Goal: Task Accomplishment & Management: Use online tool/utility

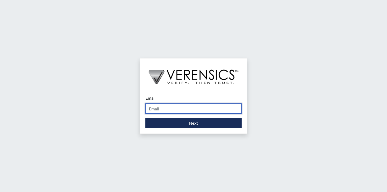
click at [191, 106] on input "Email" at bounding box center [193, 108] width 96 height 10
type input "[EMAIL_ADDRESS][PERSON_NAME][DOMAIN_NAME]"
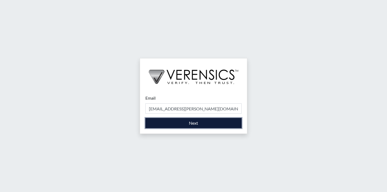
click at [190, 126] on button "Next" at bounding box center [193, 123] width 96 height 10
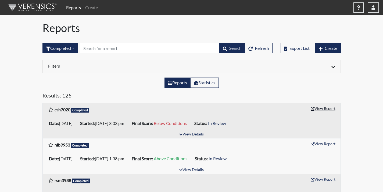
click at [329, 109] on button "View Report" at bounding box center [323, 108] width 30 height 8
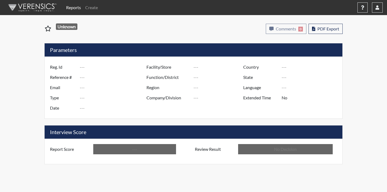
type input "csh7020"
type input "51321"
type input "---"
type input "Corrections Pre-Employment"
type input "Sep 16, 2025"
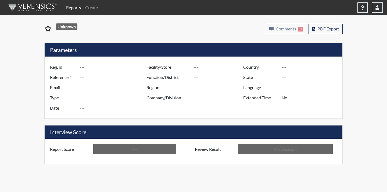
type input "Coastal SP"
type input "United States"
type input "Georgia"
type input "English"
type input "Below Conditions"
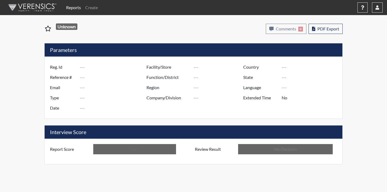
type input "In Review"
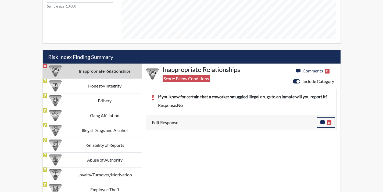
scroll to position [281, 0]
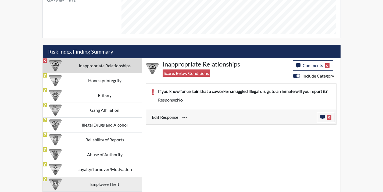
click at [113, 183] on td "Employee Theft" at bounding box center [105, 183] width 74 height 15
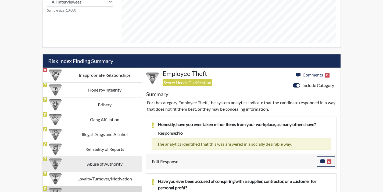
scroll to position [267, 0]
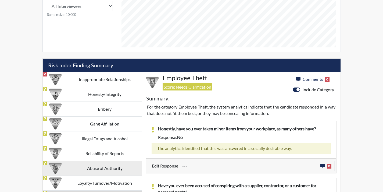
click at [104, 173] on td "Abuse of Authority" at bounding box center [105, 168] width 74 height 15
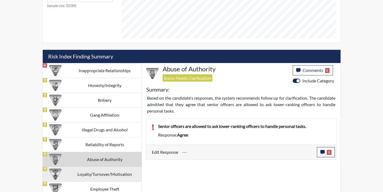
scroll to position [281, 0]
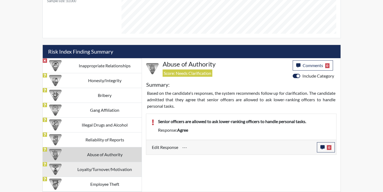
click at [107, 176] on td "Loyalty/Turnover/Motivation" at bounding box center [105, 169] width 74 height 15
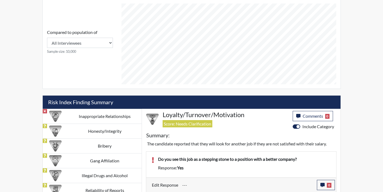
scroll to position [229, 0]
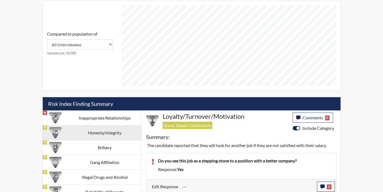
click at [66, 138] on div at bounding box center [55, 132] width 25 height 15
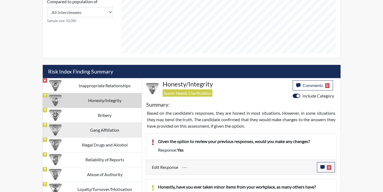
scroll to position [260, 0]
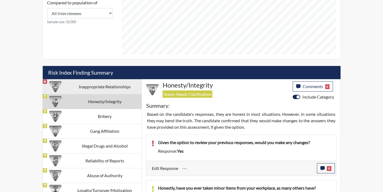
click at [117, 90] on td "Inappropriate Relationships" at bounding box center [105, 86] width 74 height 15
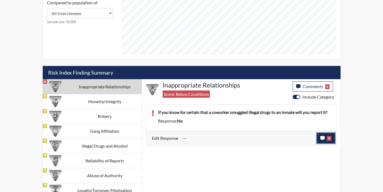
click at [321, 140] on button "0" at bounding box center [326, 138] width 18 height 10
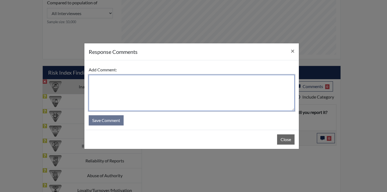
click at [188, 98] on textarea at bounding box center [192, 93] width 206 height 36
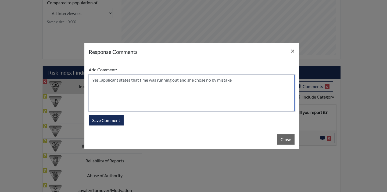
drag, startPoint x: 243, startPoint y: 80, endPoint x: 80, endPoint y: 90, distance: 163.8
click at [80, 90] on div "response Comments × Add Comment: Yes...applicant states that time was running o…" at bounding box center [193, 96] width 387 height 192
type textarea "Yes...applicant states that time was running out and she chose no by mistake"
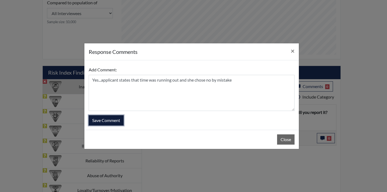
click at [116, 124] on button "Save Comment" at bounding box center [106, 120] width 35 height 10
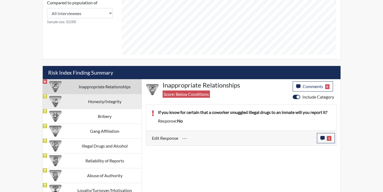
click at [91, 101] on td "Honesty/Integrity" at bounding box center [105, 101] width 74 height 15
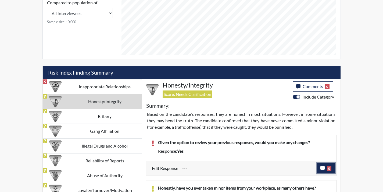
click at [319, 169] on button "0" at bounding box center [326, 168] width 18 height 10
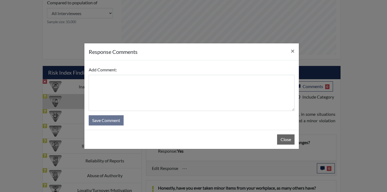
click at [209, 122] on form "Add Comment: Save Comment" at bounding box center [192, 95] width 206 height 61
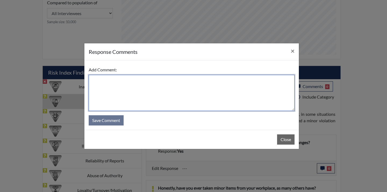
click at [206, 96] on textarea at bounding box center [192, 93] width 206 height 36
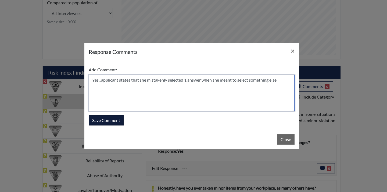
type textarea "Yes...applicant states that she mistakenly selected 1 answer when she meant to …"
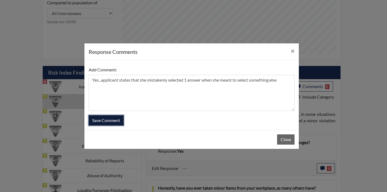
click at [111, 120] on button "Save Comment" at bounding box center [106, 120] width 35 height 10
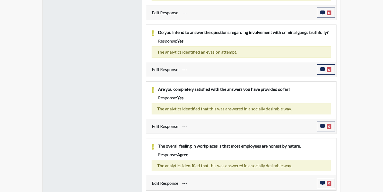
scroll to position [636, 0]
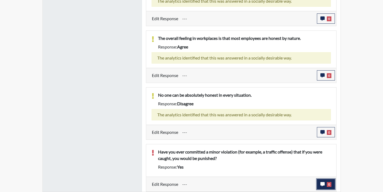
click at [324, 180] on button "0" at bounding box center [326, 184] width 18 height 10
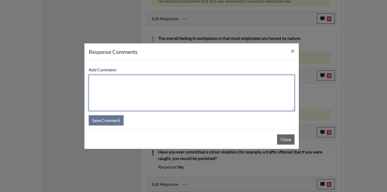
click at [216, 79] on textarea at bounding box center [192, 93] width 206 height 36
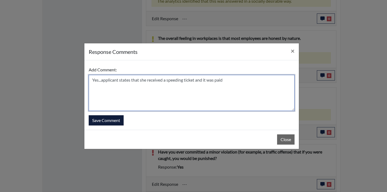
type textarea "Yes...applicant states that she received a speeding ticket and it was paid"
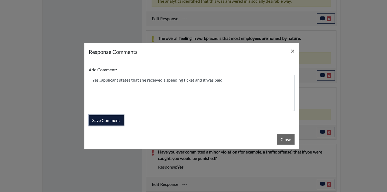
click at [120, 123] on button "Save Comment" at bounding box center [106, 120] width 35 height 10
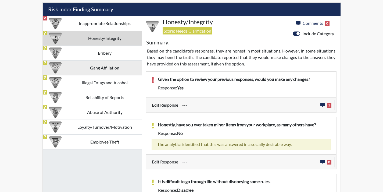
scroll to position [314, 0]
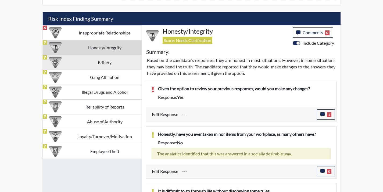
click at [97, 65] on td "Bribery" at bounding box center [105, 62] width 74 height 15
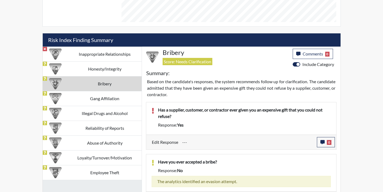
scroll to position [290, 0]
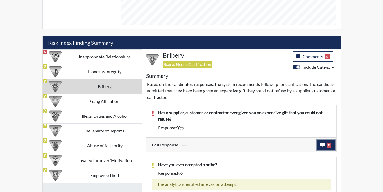
click at [321, 145] on icon "button" at bounding box center [323, 145] width 4 height 4
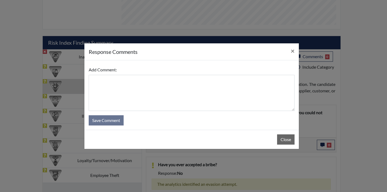
click at [174, 105] on textarea at bounding box center [192, 93] width 206 height 36
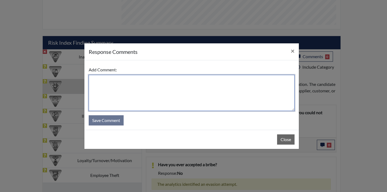
click at [174, 105] on textarea at bounding box center [192, 93] width 206 height 36
type textarea "Y"
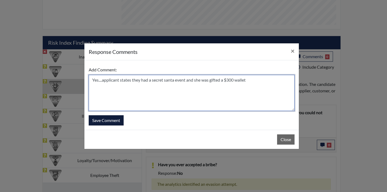
type textarea "Yes....applicant states they had a secret santa event and she was gifted a $300…"
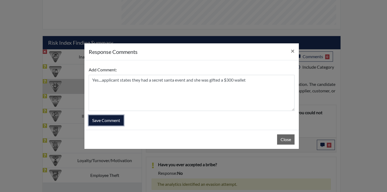
click at [108, 118] on button "Save Comment" at bounding box center [106, 120] width 35 height 10
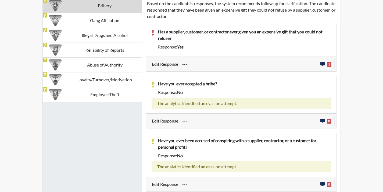
scroll to position [89, 223]
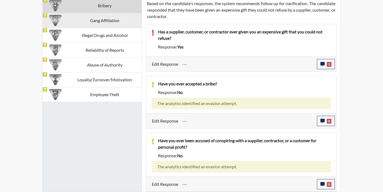
click at [112, 19] on td "Gang Affiliation" at bounding box center [105, 20] width 74 height 15
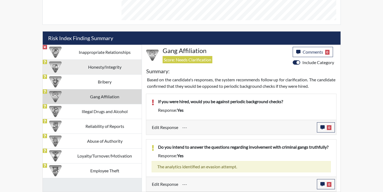
click at [110, 67] on td "Honesty/Integrity" at bounding box center [105, 66] width 74 height 15
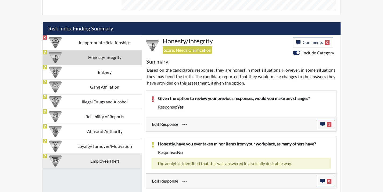
scroll to position [290, 0]
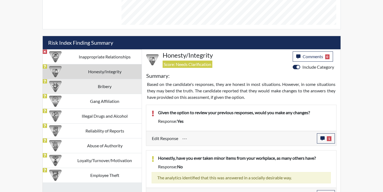
click at [108, 89] on td "Bribery" at bounding box center [105, 86] width 74 height 15
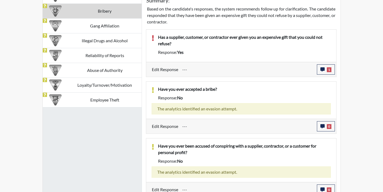
scroll to position [370, 0]
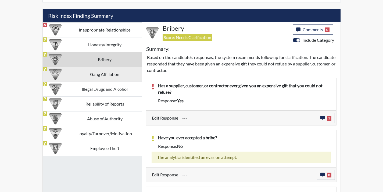
click at [116, 73] on td "Gang Affiliation" at bounding box center [105, 74] width 74 height 15
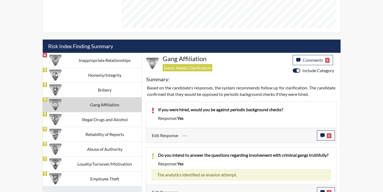
scroll to position [294, 0]
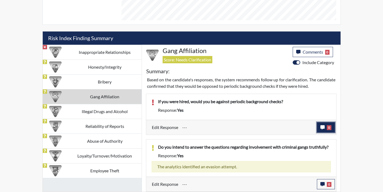
click at [332, 131] on button "0" at bounding box center [326, 127] width 18 height 10
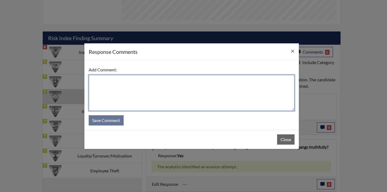
click at [195, 105] on textarea at bounding box center [192, 93] width 206 height 36
type textarea "No....applicant chose yes by mistake"
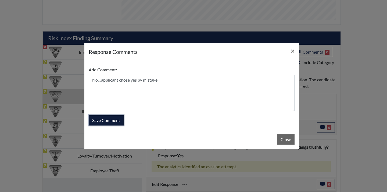
click at [116, 122] on button "Save Comment" at bounding box center [106, 120] width 35 height 10
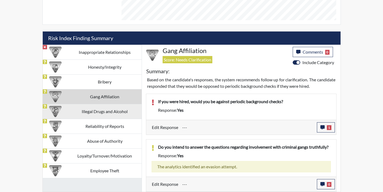
scroll to position [89, 223]
click at [108, 116] on td "Illegal Drugs and Alcohol" at bounding box center [105, 111] width 74 height 15
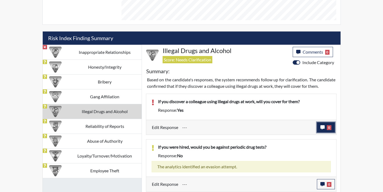
click at [328, 131] on button "0" at bounding box center [326, 127] width 18 height 10
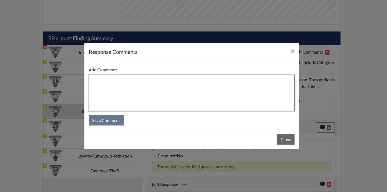
click at [212, 96] on textarea at bounding box center [192, 93] width 206 height 36
paste textarea "Yes...applicant states that time was running out and she chose no by mistake"
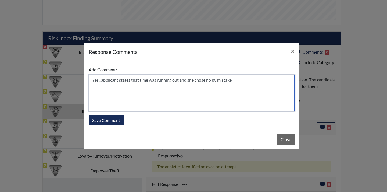
click at [96, 79] on textarea "Yes...applicant states that time was running out and she chose no by mistake" at bounding box center [192, 93] width 206 height 36
click at [207, 80] on textarea "No...applicant states that time was running out and she chose no by mistake" at bounding box center [192, 93] width 206 height 36
type textarea "No...applicant states that time was running out and she chose yes by mistake"
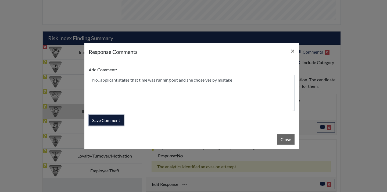
click at [100, 117] on button "Save Comment" at bounding box center [106, 120] width 35 height 10
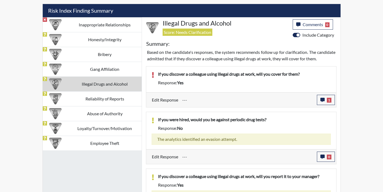
scroll to position [304, 0]
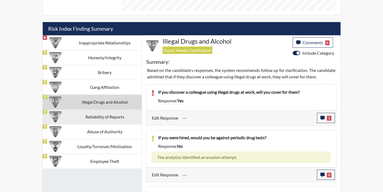
click at [108, 118] on td "Reliability of Reports" at bounding box center [105, 116] width 74 height 15
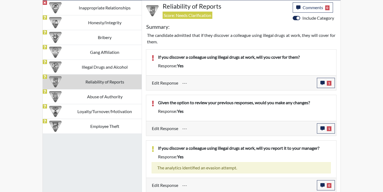
scroll to position [340, 0]
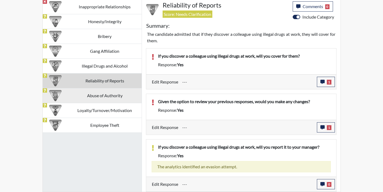
click at [102, 95] on td "Abuse of Authority" at bounding box center [105, 95] width 74 height 15
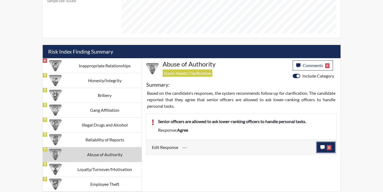
click at [322, 147] on icon "button" at bounding box center [323, 147] width 4 height 4
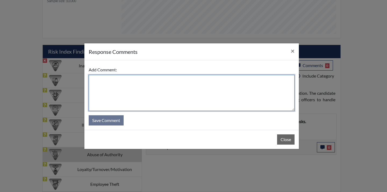
click at [224, 95] on textarea at bounding box center [192, 93] width 206 height 36
type textarea "A"
drag, startPoint x: 177, startPoint y: 86, endPoint x: 84, endPoint y: 85, distance: 93.6
click at [84, 85] on div "response Comments × Add Comment: Disagree Save Comment Close" at bounding box center [191, 96] width 215 height 106
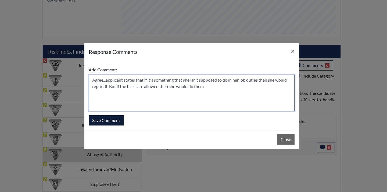
type textarea "Agree...applicant states that if it's something that she isn't supposed to do i…"
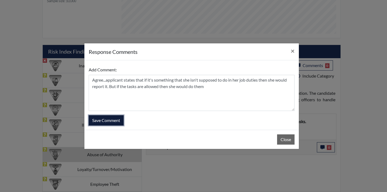
click at [105, 119] on button "Save Comment" at bounding box center [106, 120] width 35 height 10
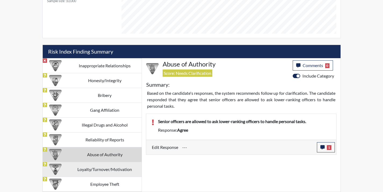
scroll to position [89, 223]
click at [122, 169] on td "Loyalty/Turnover/Motivation" at bounding box center [105, 169] width 74 height 15
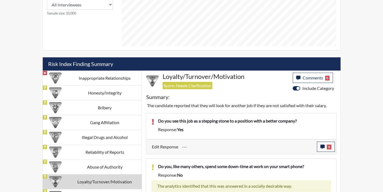
scroll to position [255, 0]
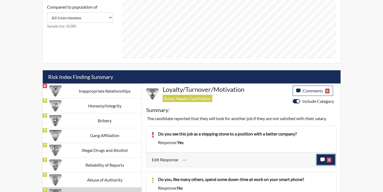
click at [326, 161] on button "0" at bounding box center [326, 159] width 18 height 10
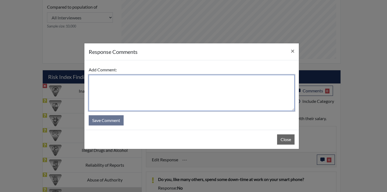
click at [222, 84] on textarea at bounding box center [192, 93] width 206 height 36
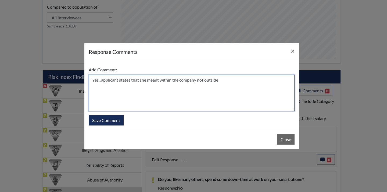
click at [96, 79] on textarea "Yes...applicant states that she meant within the company not outside" at bounding box center [192, 93] width 206 height 36
type textarea "No...applicant states that she meant within the company not outside"
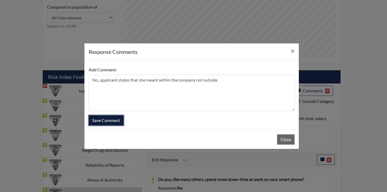
click at [108, 120] on button "Save Comment" at bounding box center [106, 120] width 35 height 10
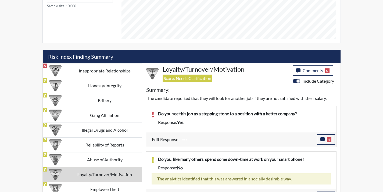
scroll to position [390, 0]
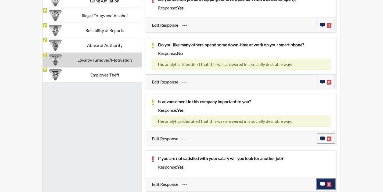
click at [327, 186] on span "0" at bounding box center [329, 184] width 5 height 5
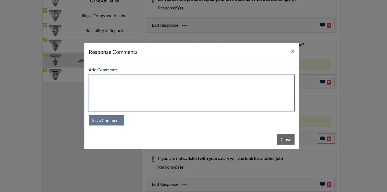
click at [192, 87] on textarea at bounding box center [192, 93] width 206 height 36
type textarea "Y"
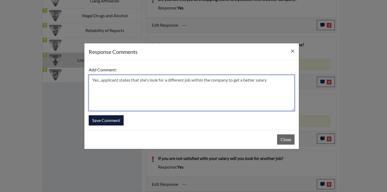
type textarea "Yes...applicant states that she's look for a different job within the company t…"
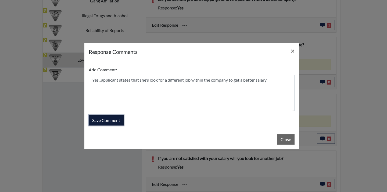
click at [114, 123] on button "Save Comment" at bounding box center [106, 120] width 35 height 10
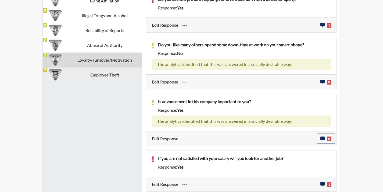
click at [108, 75] on td "Employee Theft" at bounding box center [105, 74] width 74 height 15
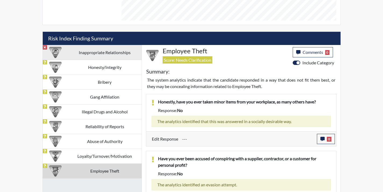
click at [110, 46] on td "Inappropriate Relationships" at bounding box center [105, 52] width 74 height 15
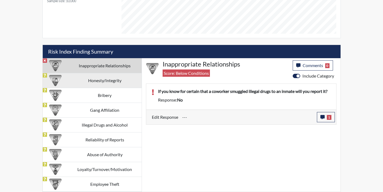
click at [126, 82] on td "Honesty/Integrity" at bounding box center [105, 80] width 74 height 15
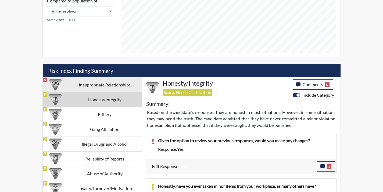
scroll to position [260, 0]
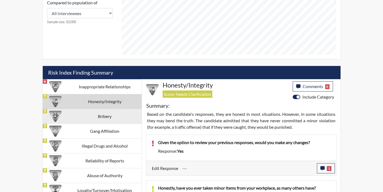
click at [127, 112] on td "Bribery" at bounding box center [105, 116] width 74 height 15
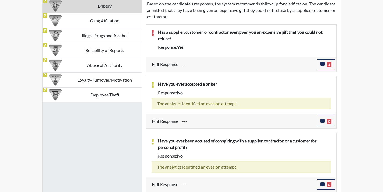
scroll to position [370, 0]
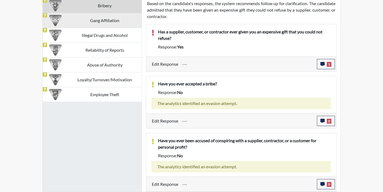
click at [96, 19] on td "Gang Affiliation" at bounding box center [105, 20] width 74 height 15
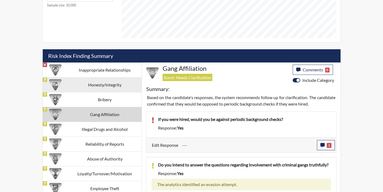
scroll to position [267, 0]
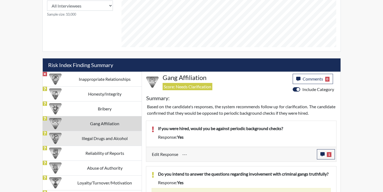
drag, startPoint x: 109, startPoint y: 137, endPoint x: 140, endPoint y: 140, distance: 30.5
click at [109, 137] on td "Illegal Drugs and Alcohol" at bounding box center [105, 138] width 74 height 15
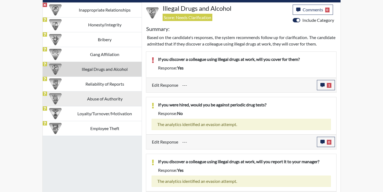
scroll to position [277, 0]
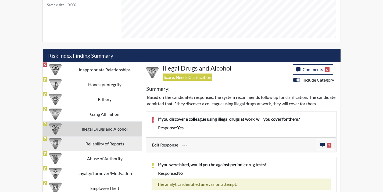
click at [101, 143] on td "Reliability of Reports" at bounding box center [105, 143] width 74 height 15
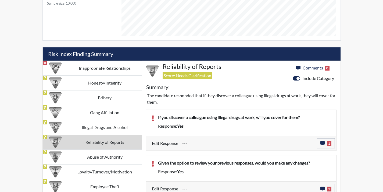
scroll to position [340, 0]
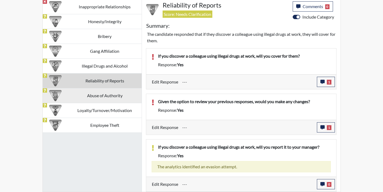
click at [100, 100] on td "Abuse of Authority" at bounding box center [105, 95] width 74 height 15
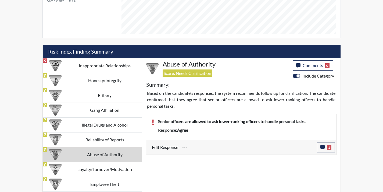
scroll to position [281, 0]
drag, startPoint x: 107, startPoint y: 165, endPoint x: 125, endPoint y: 161, distance: 17.9
click at [108, 166] on td "Loyalty/Turnover/Motivation" at bounding box center [105, 169] width 74 height 15
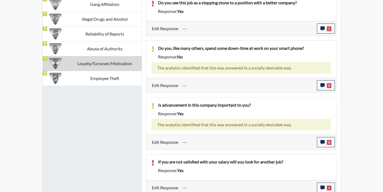
scroll to position [390, 0]
